Goal: Task Accomplishment & Management: Complete application form

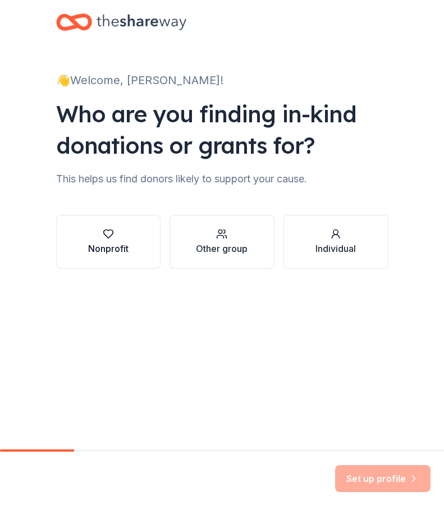
click at [116, 246] on div "Nonprofit" at bounding box center [108, 248] width 40 height 13
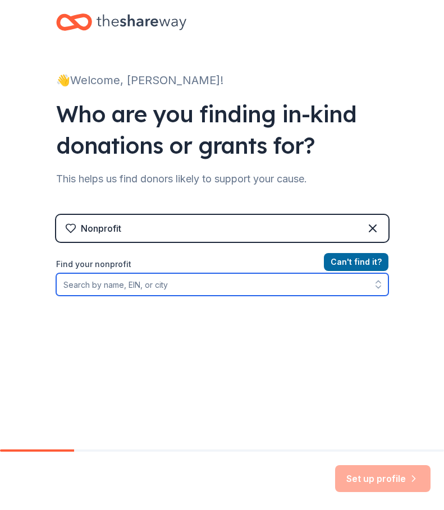
click at [168, 289] on input "Find your nonprofit" at bounding box center [222, 284] width 332 height 22
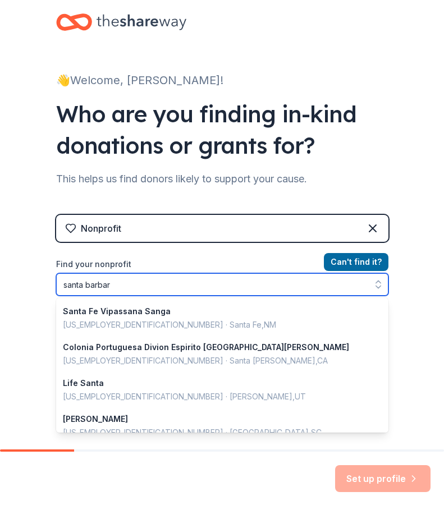
type input "santa barbara"
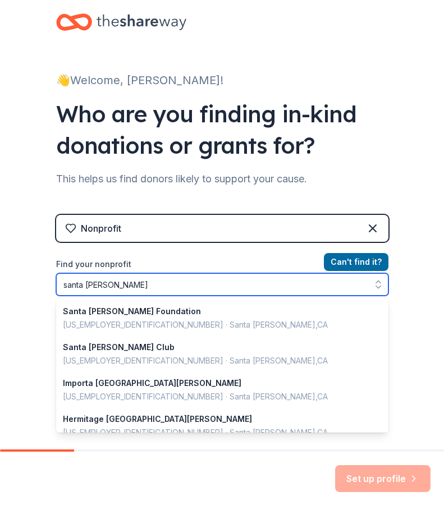
drag, startPoint x: 135, startPoint y: 288, endPoint x: -33, endPoint y: 286, distance: 167.9
click at [0, 286] on html "👋 Welcome, Kris! Who are you finding in-kind donations or grants for? This help…" at bounding box center [222, 255] width 444 height 510
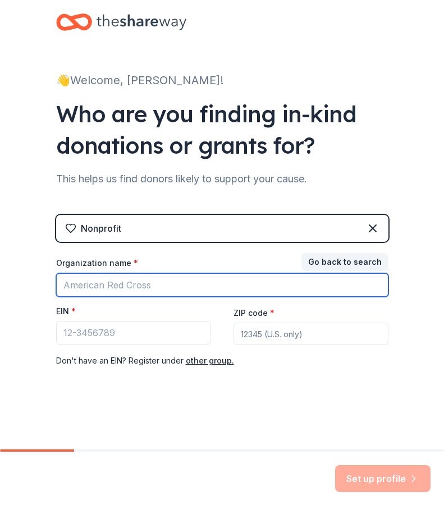
click at [164, 280] on input "Organization name *" at bounding box center [222, 285] width 332 height 24
click at [163, 288] on input "Organization name *" at bounding box center [222, 285] width 332 height 24
type input "Boys and Girls club"
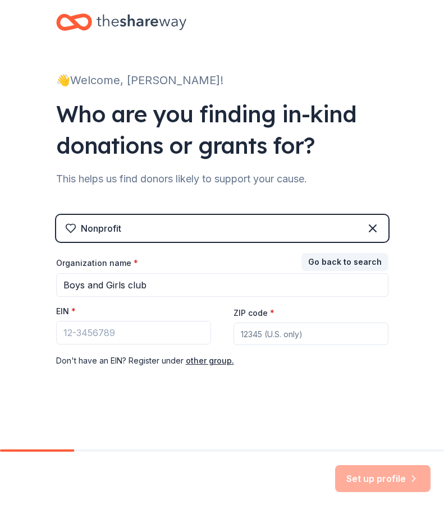
type input "93103"
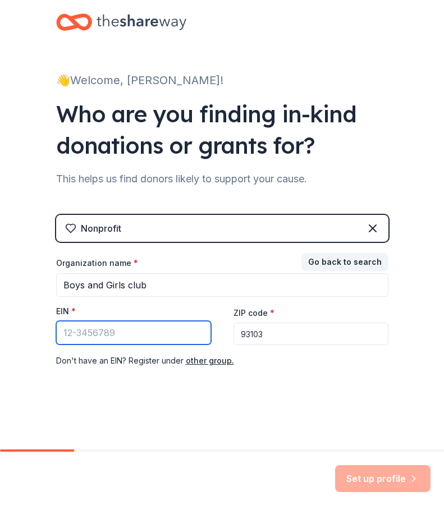
click at [167, 332] on input "EIN *" at bounding box center [133, 333] width 155 height 24
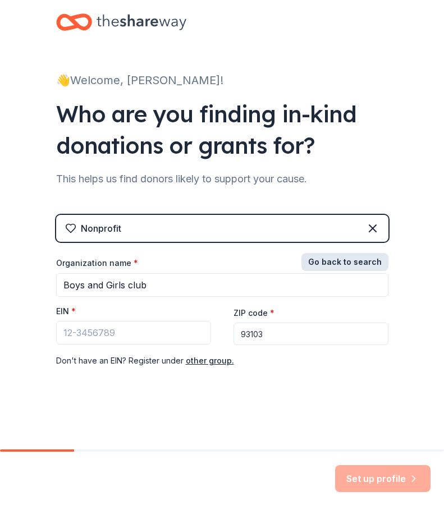
click at [350, 260] on button "Go back to search" at bounding box center [344, 262] width 87 height 18
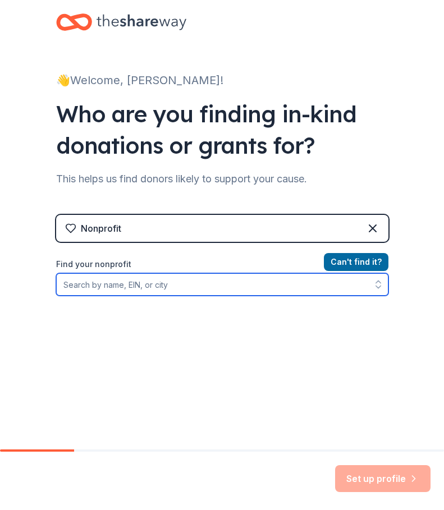
click at [199, 281] on input "Find your nonprofit" at bounding box center [222, 284] width 332 height 22
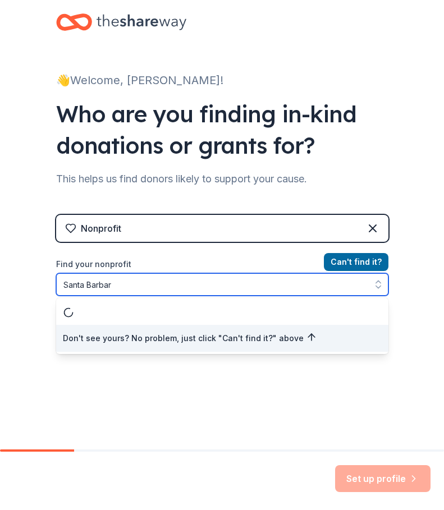
type input "Santa Barbara"
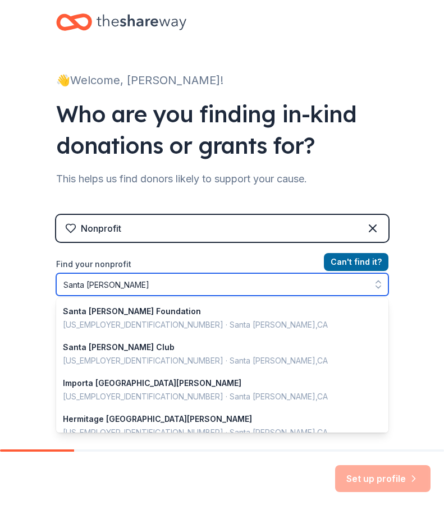
drag, startPoint x: 199, startPoint y: 281, endPoint x: 19, endPoint y: 280, distance: 179.7
click at [21, 280] on div "👋 Welcome, Kris! Who are you finding in-kind donations or grants for? This help…" at bounding box center [222, 231] width 444 height 462
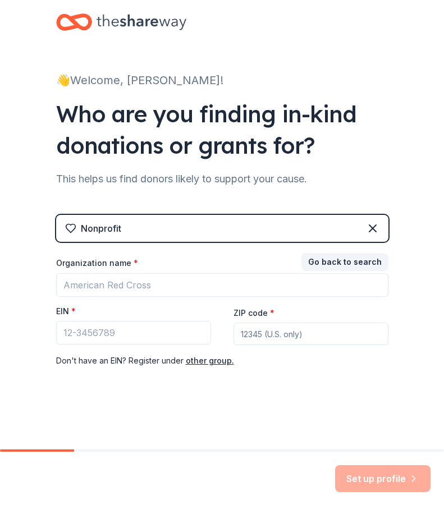
click at [167, 299] on div "Organization name * EIN * ZIP code * Don ' t have an EIN? Register under other …" at bounding box center [222, 313] width 332 height 110
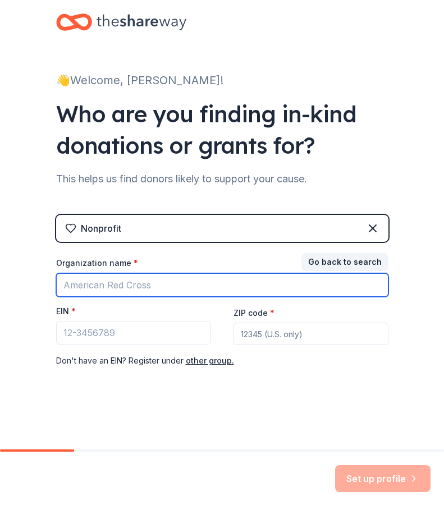
click at [176, 286] on input "Organization name *" at bounding box center [222, 285] width 332 height 24
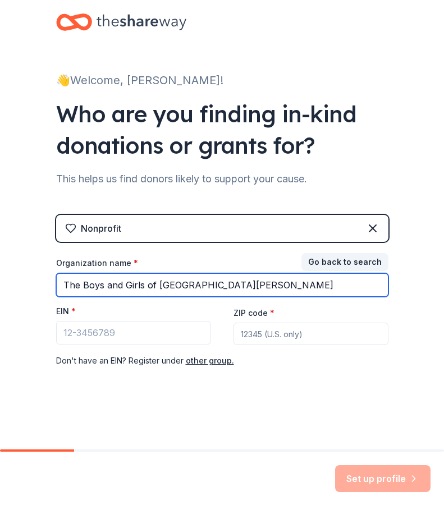
type input "The Boys and Girls of Santa Barbara"
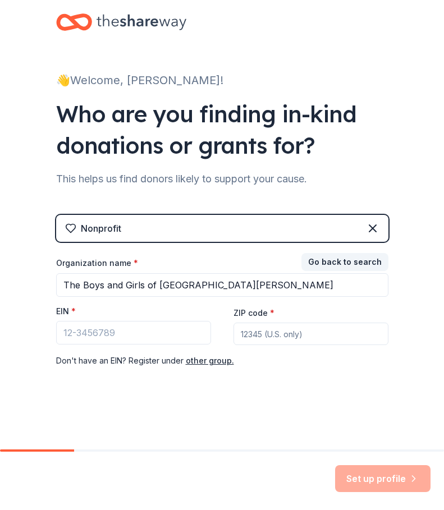
click at [294, 341] on input "ZIP code *" at bounding box center [311, 334] width 155 height 22
type input "93103"
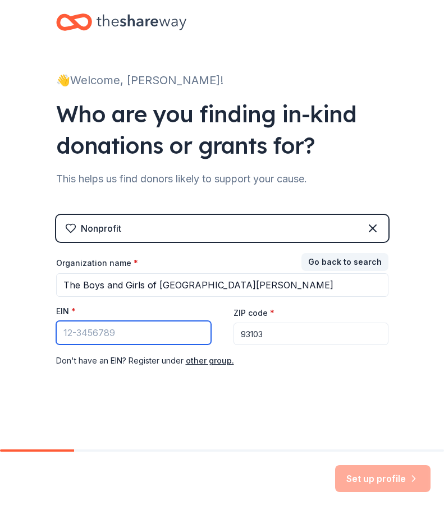
click at [153, 328] on input "EIN *" at bounding box center [133, 333] width 155 height 24
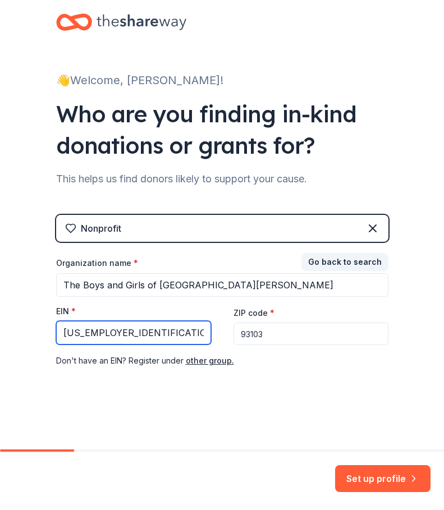
type input "95-1641425"
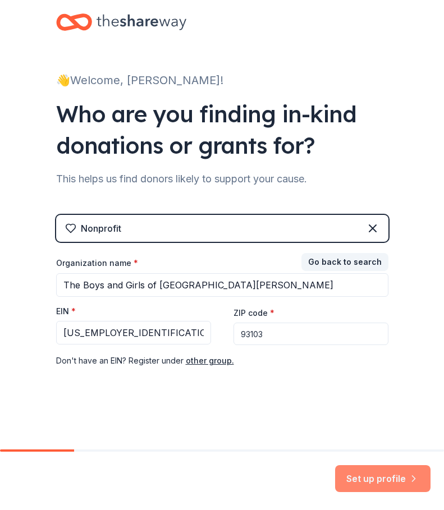
click at [360, 472] on button "Set up profile" at bounding box center [382, 478] width 95 height 27
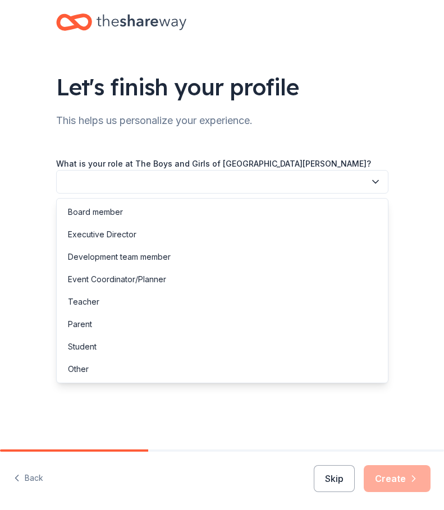
click at [283, 180] on button "button" at bounding box center [222, 182] width 332 height 24
click at [150, 366] on div "Other" at bounding box center [222, 369] width 327 height 22
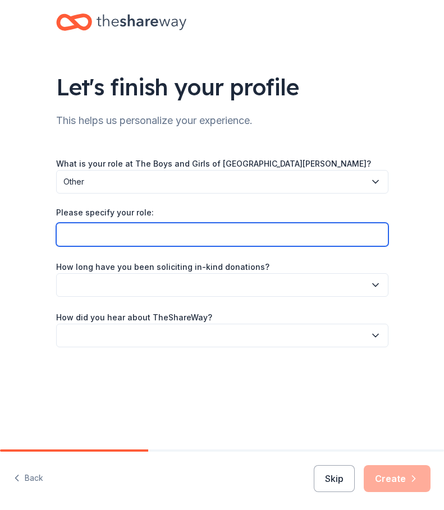
click at [150, 239] on input "Please specify your role:" at bounding box center [222, 235] width 332 height 24
type input "business manager"
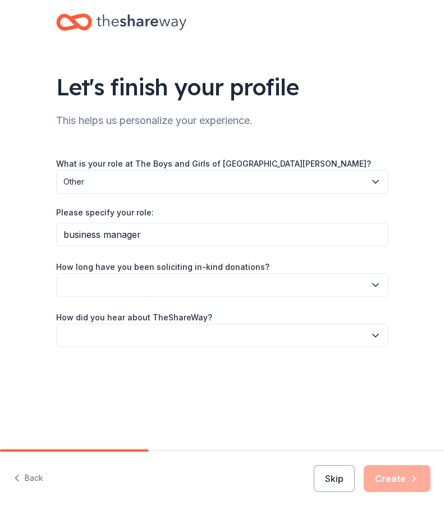
click at [138, 281] on button "button" at bounding box center [222, 285] width 332 height 24
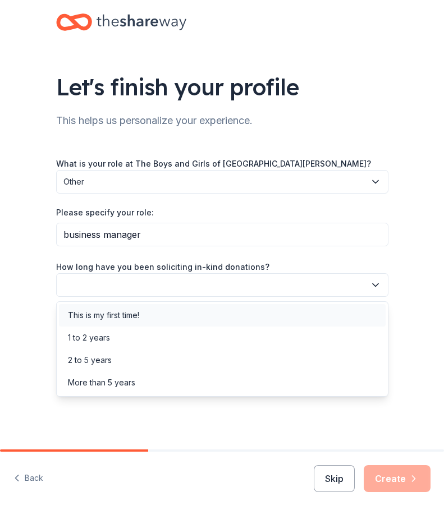
click at [130, 316] on div "This is my first time!" at bounding box center [103, 315] width 71 height 13
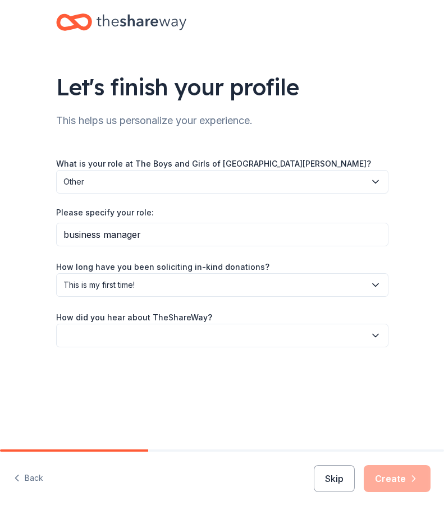
click at [102, 337] on button "button" at bounding box center [222, 336] width 332 height 24
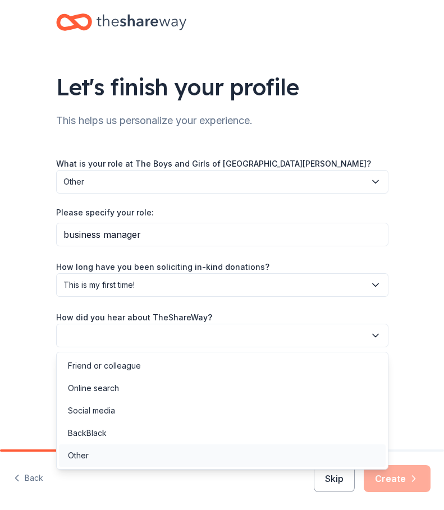
click at [91, 460] on div "Other" at bounding box center [222, 456] width 327 height 22
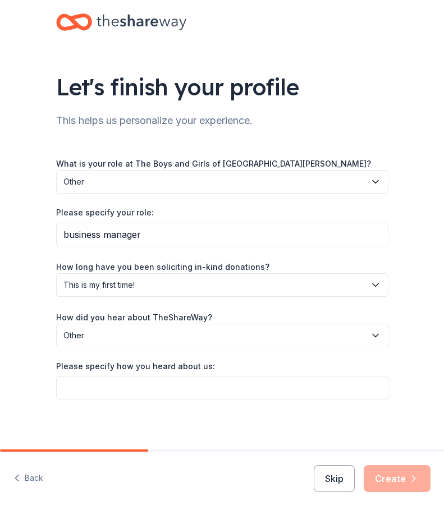
click at [116, 344] on button "Other" at bounding box center [222, 336] width 332 height 24
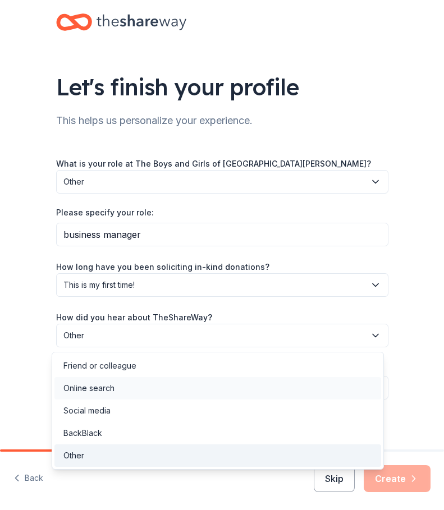
click at [108, 385] on div "Online search" at bounding box center [88, 388] width 51 height 13
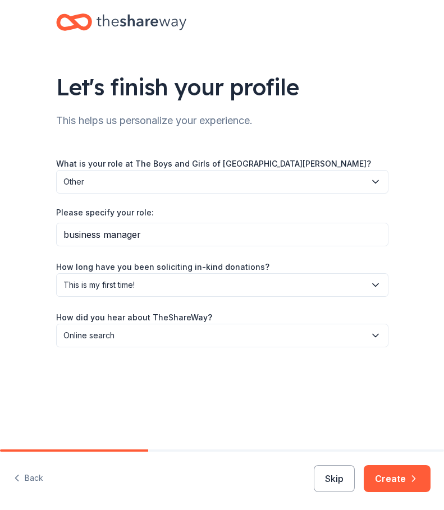
click at [410, 478] on icon "button" at bounding box center [413, 478] width 11 height 11
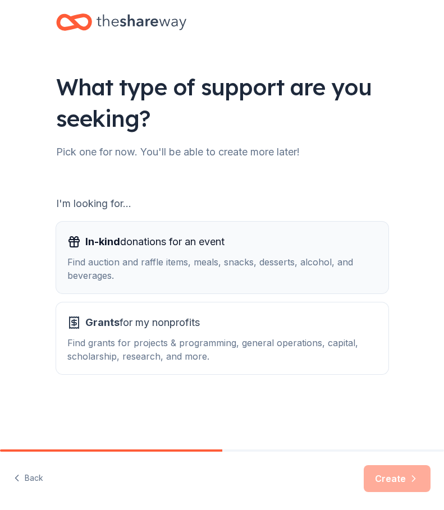
click at [126, 250] on span "In-kind donations for an event" at bounding box center [154, 242] width 139 height 18
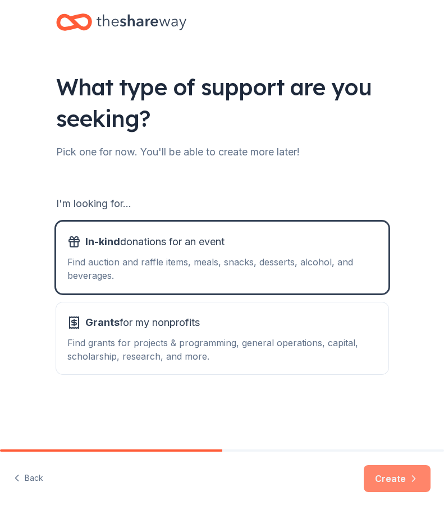
click at [394, 475] on button "Create" at bounding box center [397, 478] width 67 height 27
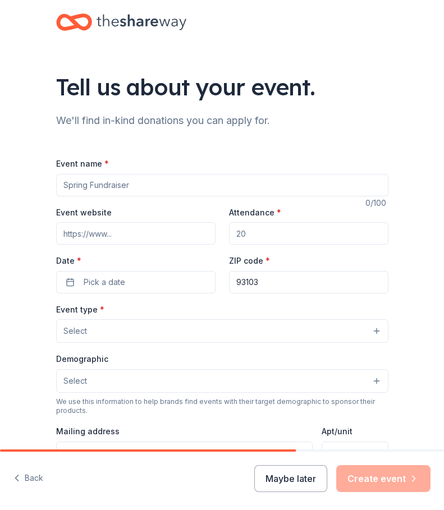
click at [145, 184] on input "Event name *" at bounding box center [222, 185] width 332 height 22
type input "Fall Fundraiser"
click at [110, 240] on input "Event website" at bounding box center [135, 233] width 159 height 22
type input "boysandgirlssb.org"
click at [246, 234] on input "Attendance *" at bounding box center [308, 233] width 159 height 22
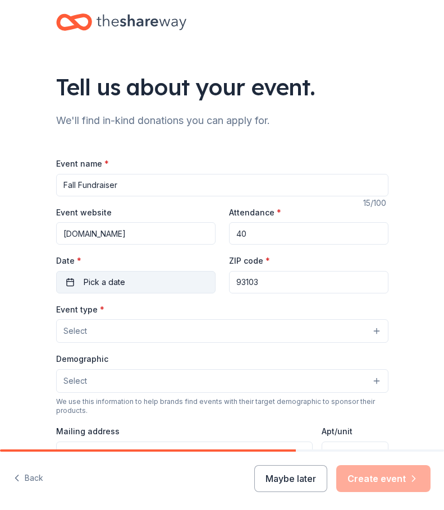
type input "40"
click at [146, 290] on button "Pick a date" at bounding box center [135, 282] width 159 height 22
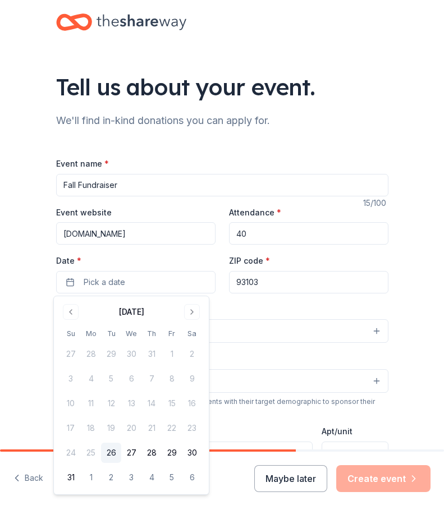
click at [112, 451] on button "26" at bounding box center [111, 453] width 20 height 20
drag, startPoint x: 250, startPoint y: 302, endPoint x: 242, endPoint y: 308, distance: 10.0
click at [249, 305] on div "Event type * Select" at bounding box center [222, 323] width 332 height 41
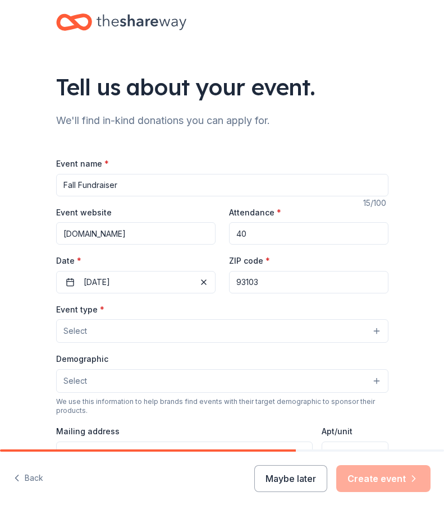
scroll to position [56, 0]
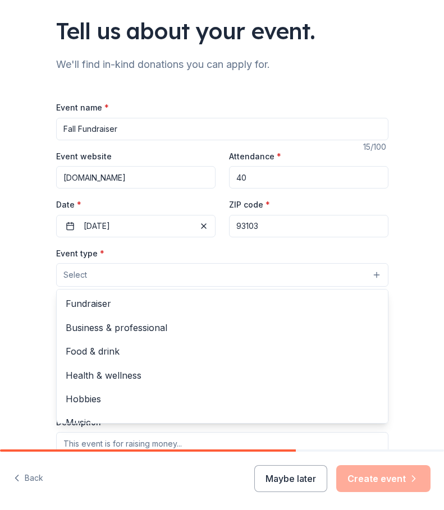
click at [156, 279] on button "Select" at bounding box center [222, 275] width 332 height 24
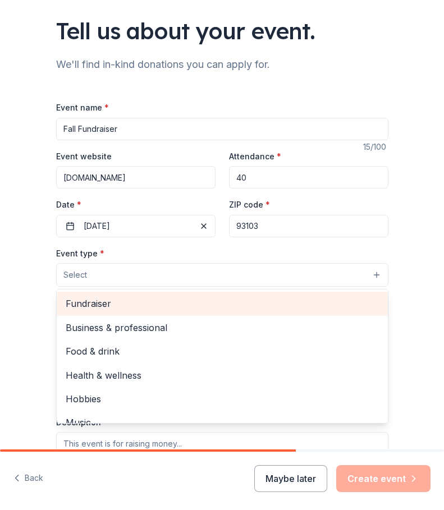
click at [152, 305] on span "Fundraiser" at bounding box center [222, 303] width 313 height 15
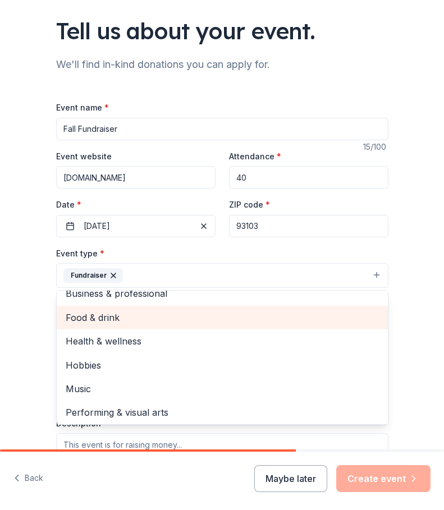
scroll to position [13, 0]
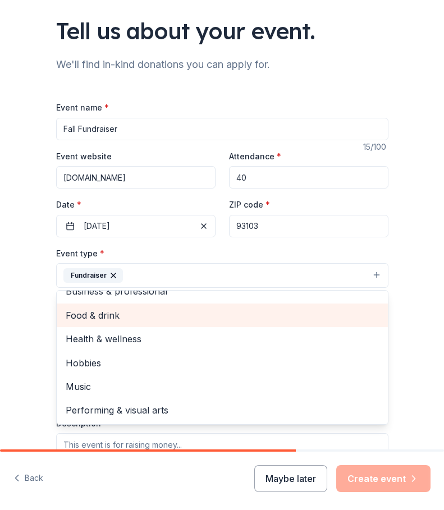
click at [145, 318] on span "Food & drink" at bounding box center [222, 315] width 313 height 15
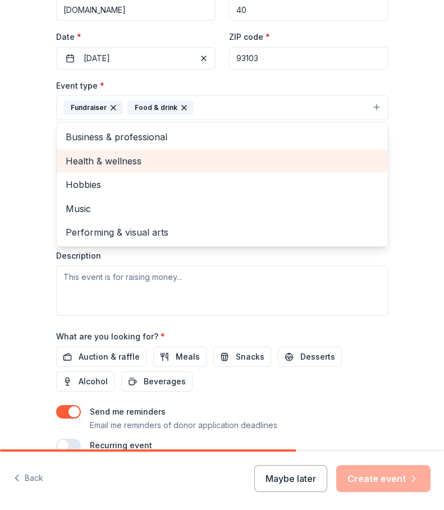
scroll to position [225, 0]
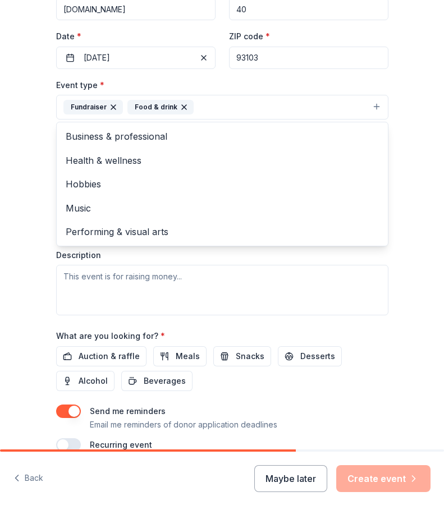
click at [25, 271] on div "Tell us about your event. We'll find in-kind donations you can apply for. Event…" at bounding box center [222, 140] width 444 height 730
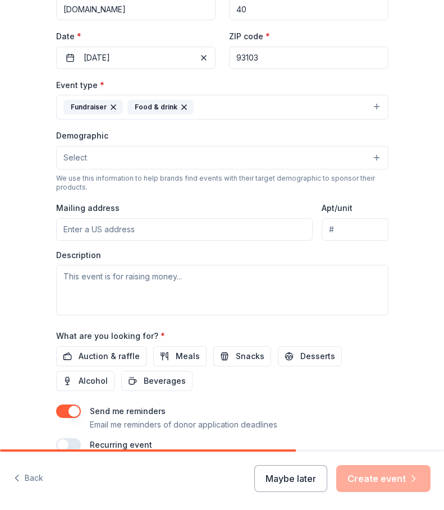
click at [179, 158] on button "Select" at bounding box center [222, 158] width 332 height 24
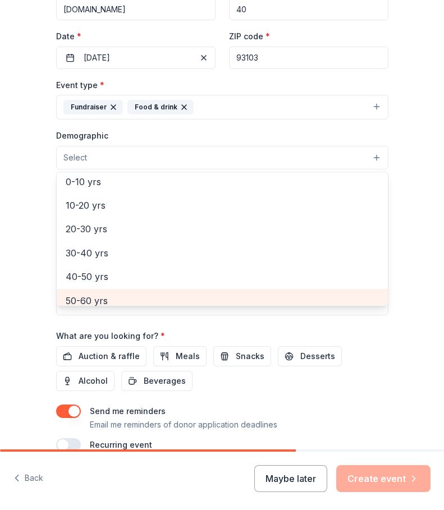
scroll to position [0, 0]
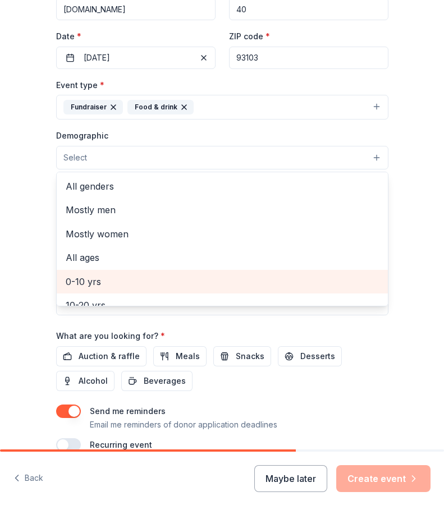
click at [149, 285] on span "0-10 yrs" at bounding box center [222, 282] width 313 height 15
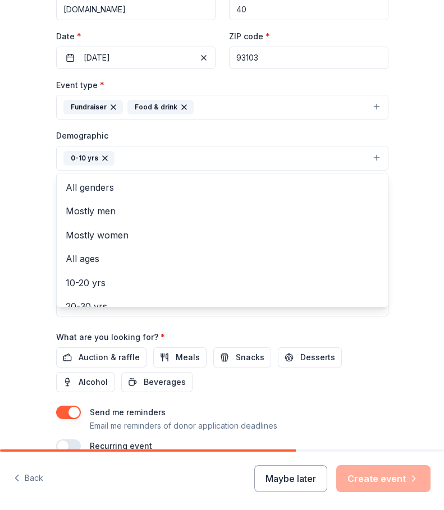
click at [9, 262] on div "Tell us about your event. We'll find in-kind donations you can apply for. Event…" at bounding box center [222, 141] width 444 height 732
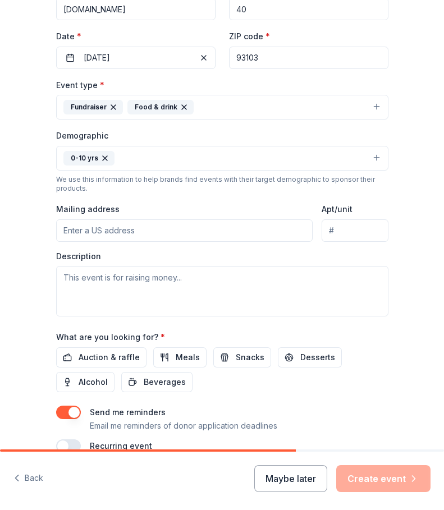
click at [66, 230] on input "Mailing address" at bounding box center [184, 231] width 257 height 22
type input "632 East Canon Perdido Street"
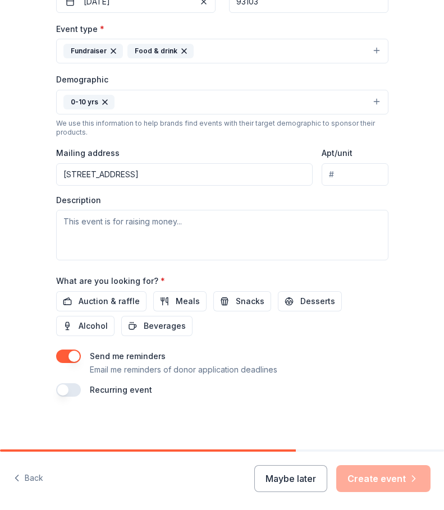
scroll to position [282, 0]
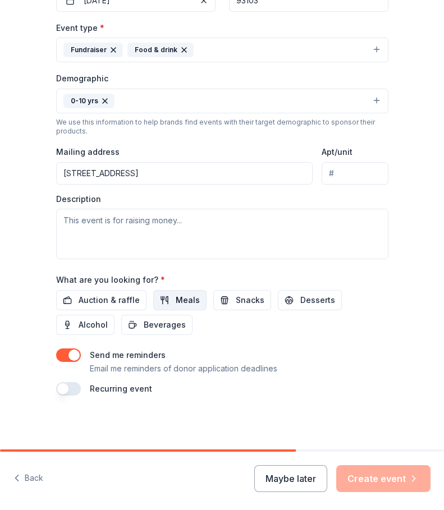
click at [189, 303] on span "Meals" at bounding box center [188, 300] width 24 height 13
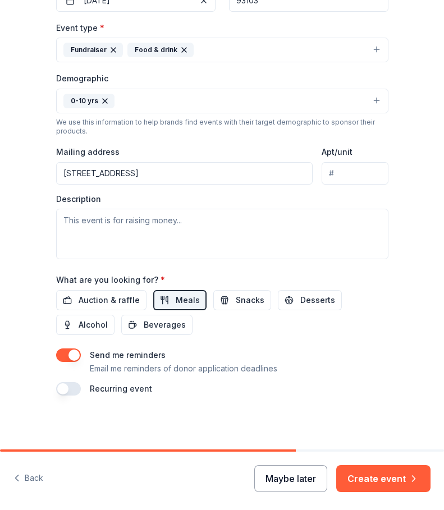
click at [294, 477] on button "Maybe later" at bounding box center [290, 478] width 73 height 27
click at [292, 474] on button "Maybe later" at bounding box center [290, 478] width 73 height 27
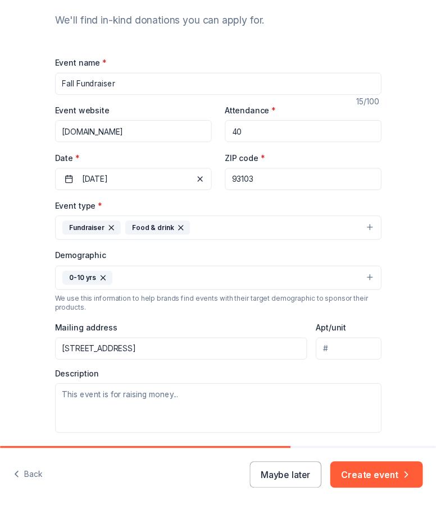
scroll to position [0, 0]
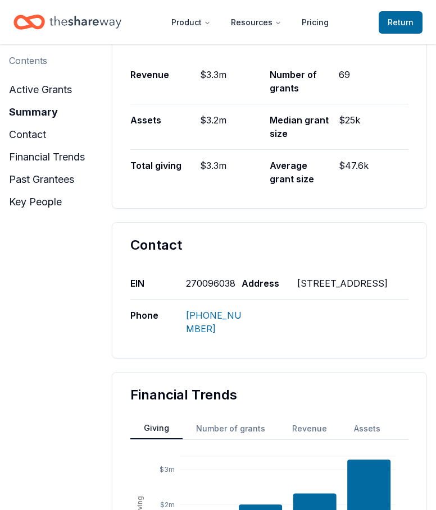
scroll to position [337, 0]
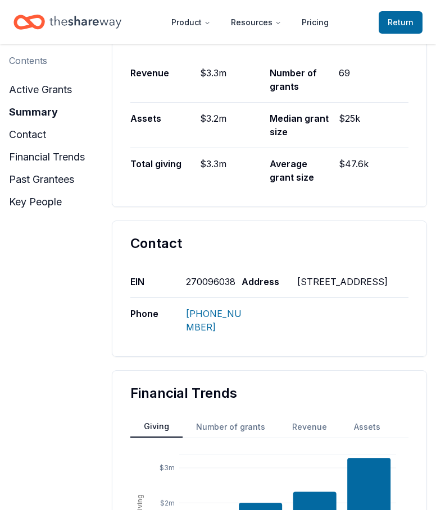
drag, startPoint x: 387, startPoint y: 261, endPoint x: 300, endPoint y: 246, distance: 87.7
click at [300, 266] on div "[STREET_ADDRESS]" at bounding box center [352, 281] width 111 height 31
drag, startPoint x: 391, startPoint y: 265, endPoint x: 298, endPoint y: 269, distance: 93.9
click at [327, 271] on div "[STREET_ADDRESS]" at bounding box center [352, 281] width 111 height 31
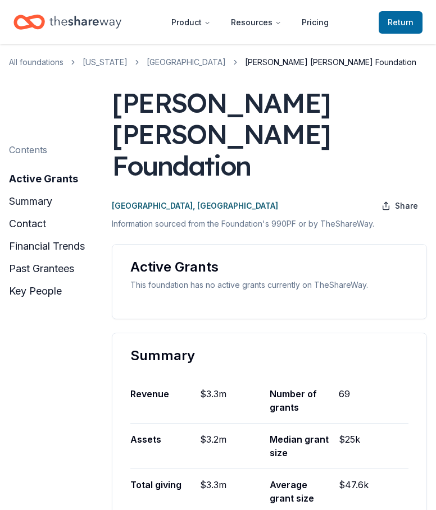
scroll to position [0, 0]
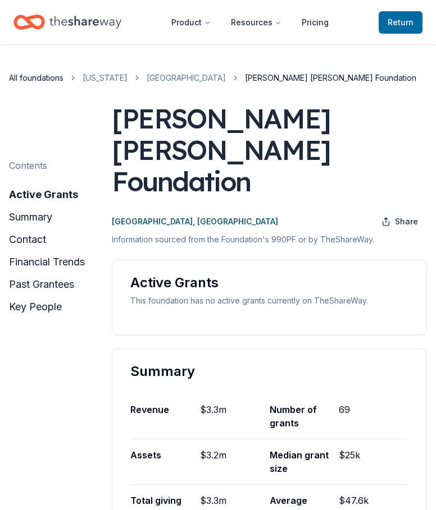
click at [35, 79] on link "All foundations" at bounding box center [36, 77] width 54 height 13
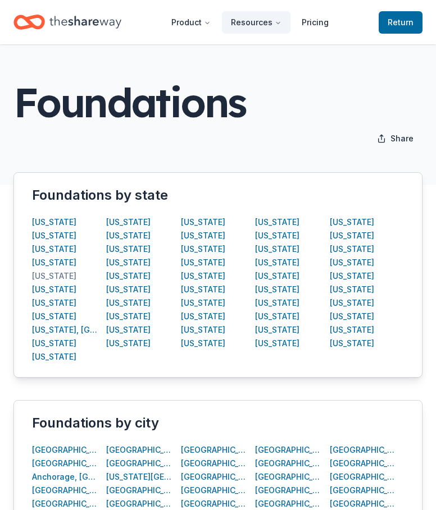
click at [60, 277] on div "California" at bounding box center [54, 275] width 44 height 13
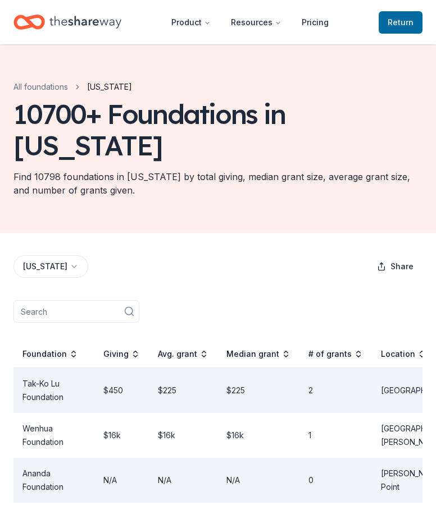
click at [60, 300] on input at bounding box center [76, 311] width 126 height 22
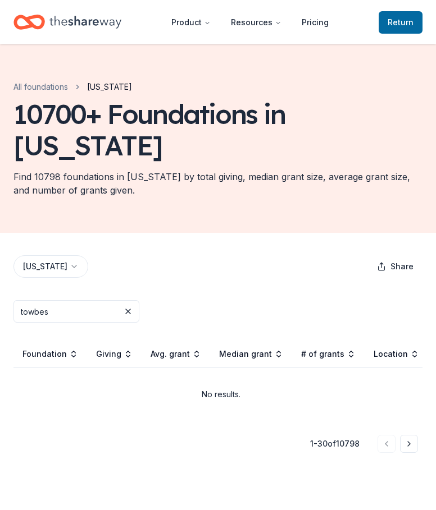
type input "towbes"
